Goal: Communication & Community: Ask a question

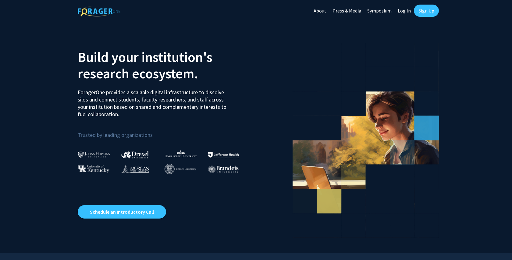
click at [432, 11] on link "Sign Up" at bounding box center [426, 11] width 25 height 12
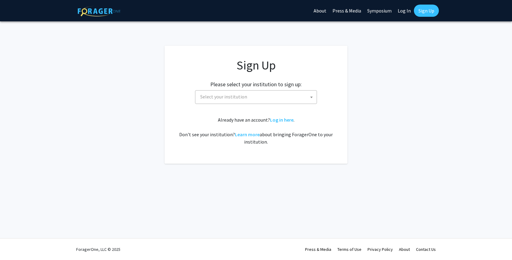
click at [280, 96] on span "Select your institution" at bounding box center [257, 96] width 119 height 12
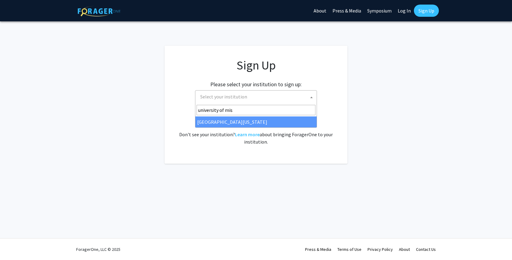
type input "university of mis"
select select "33"
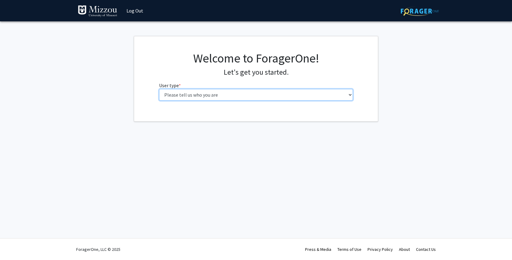
select select "1: undergrad"
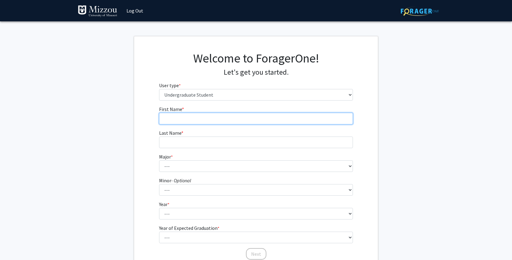
click at [327, 122] on input "First Name * required" at bounding box center [256, 119] width 194 height 12
type input "Lexie"
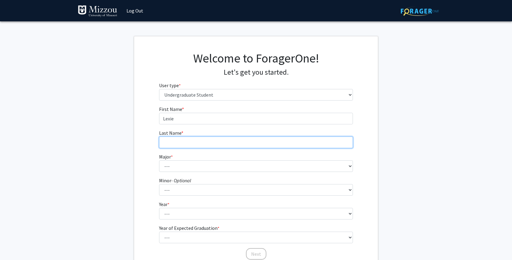
type input "Montalvan"
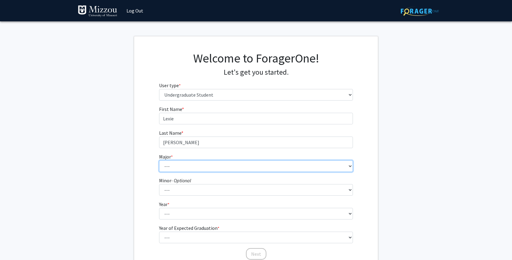
select select "135: 2628"
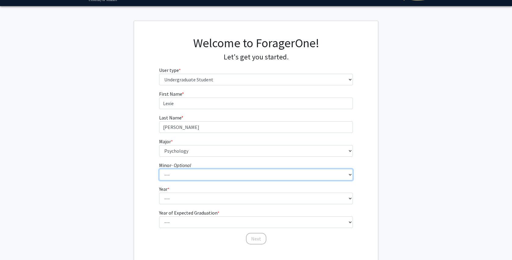
select select "18: 1974"
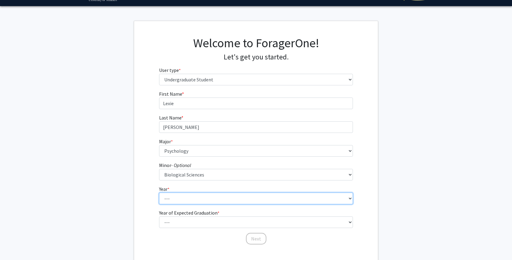
select select "4: senior"
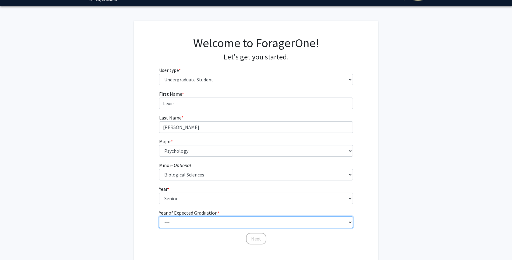
select select "2: 2026"
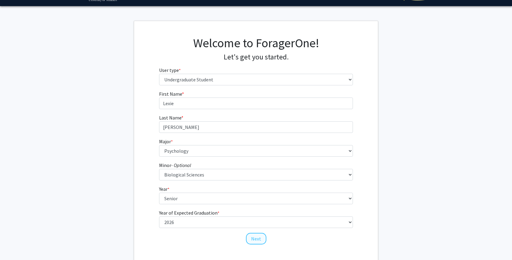
click at [249, 241] on button "Next" at bounding box center [256, 239] width 20 height 12
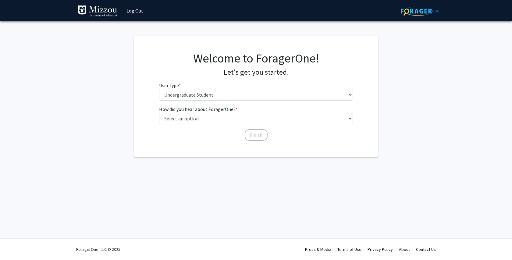
scroll to position [0, 0]
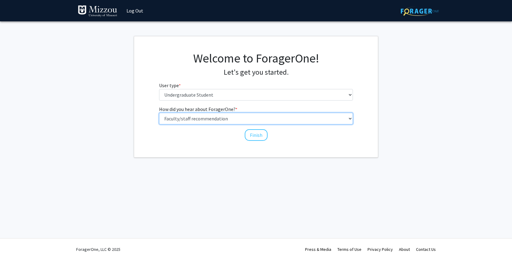
select select "3: university_website"
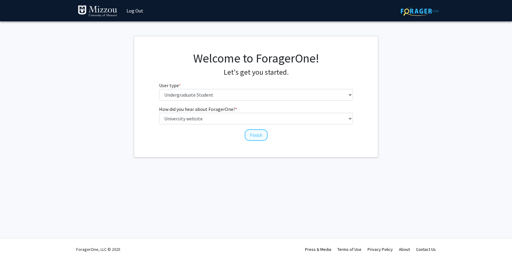
click at [258, 135] on button "Finish" at bounding box center [256, 135] width 23 height 12
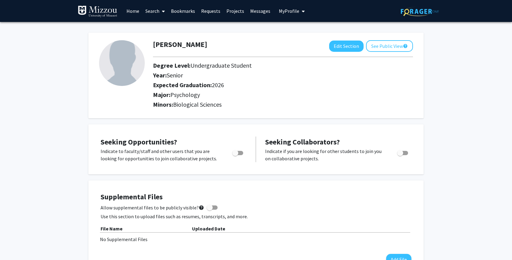
click at [153, 9] on link "Search" at bounding box center [155, 10] width 26 height 21
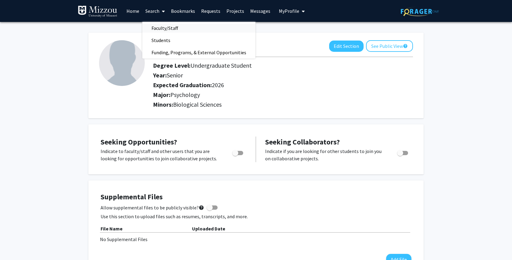
click at [161, 29] on span "Faculty/Staff" at bounding box center [164, 28] width 45 height 12
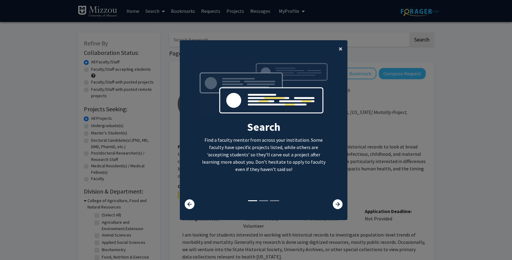
click at [339, 46] on span "×" at bounding box center [340, 48] width 4 height 9
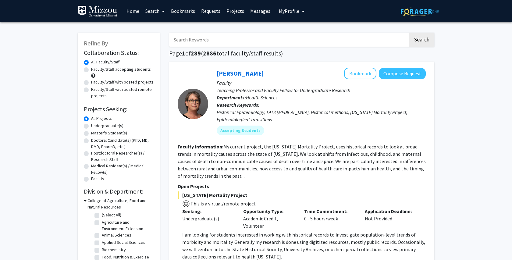
click at [331, 40] on input "Search Keywords" at bounding box center [288, 40] width 239 height 14
paste input "Dr. Ellis-Kalton's"
type input "Dr. Ellis-Kalton"
click at [421, 41] on button "Search" at bounding box center [421, 40] width 25 height 14
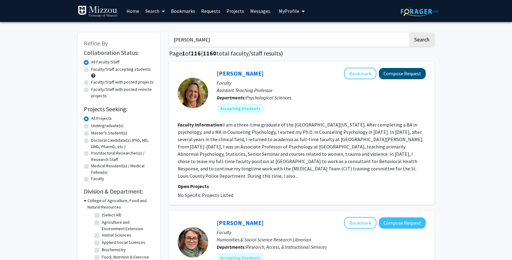
click at [406, 76] on button "Compose Request" at bounding box center [402, 73] width 47 height 11
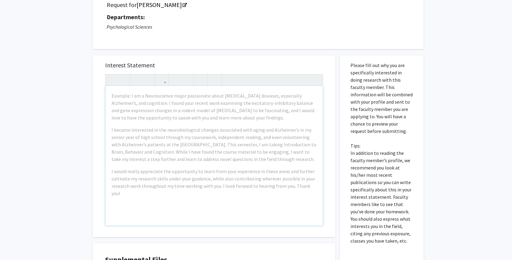
scroll to position [51, 0]
click at [253, 125] on div "Example: I am a Neuroscience major passionate about neurodegenerative diseases,…" at bounding box center [213, 156] width 217 height 140
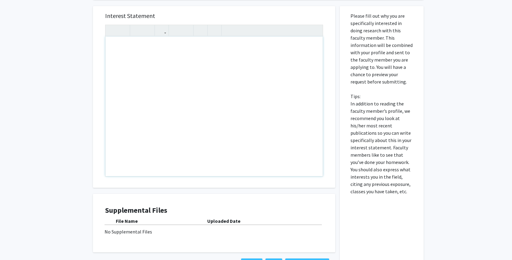
scroll to position [98, 0]
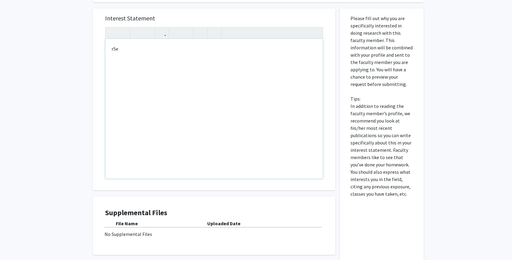
type textarea "r"
click at [110, 51] on div "research methods 2" at bounding box center [213, 109] width 217 height 140
click at [200, 50] on div "3020-02 research methods 2" at bounding box center [213, 109] width 217 height 140
type textarea "<p>3020-02 research methods 2&nbsp;</p><p><br></p>"
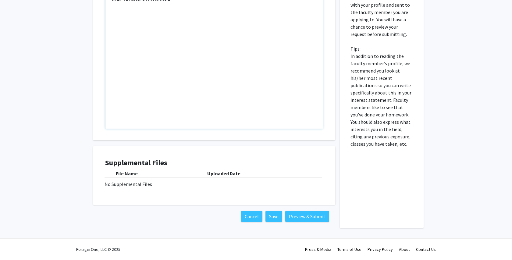
scroll to position [148, 0]
click at [300, 217] on button "Preview & Submit" at bounding box center [307, 216] width 44 height 11
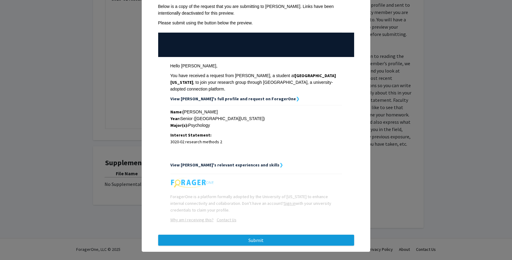
scroll to position [35, 0]
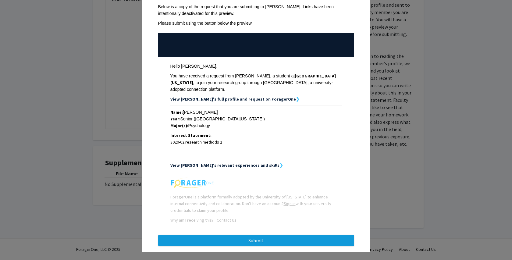
click at [298, 235] on button "Submit" at bounding box center [256, 240] width 196 height 11
